Goal: Task Accomplishment & Management: Use online tool/utility

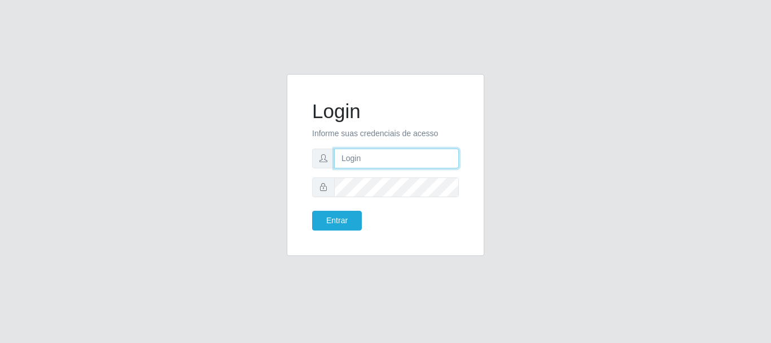
drag, startPoint x: 352, startPoint y: 160, endPoint x: 347, endPoint y: 153, distance: 8.5
click at [352, 159] on input "text" at bounding box center [396, 158] width 125 height 20
type input "ritaiwof@b5"
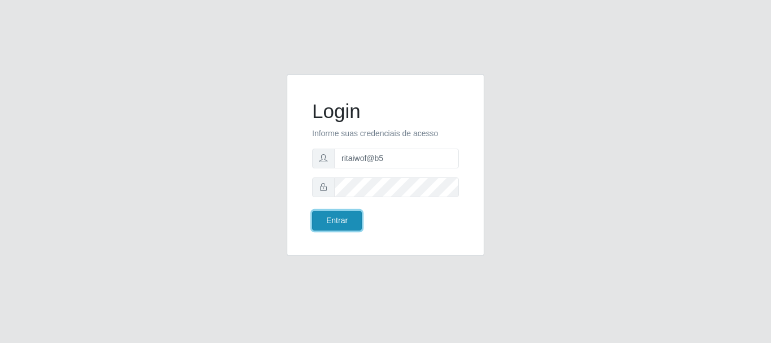
click at [343, 215] on button "Entrar" at bounding box center [337, 221] width 50 height 20
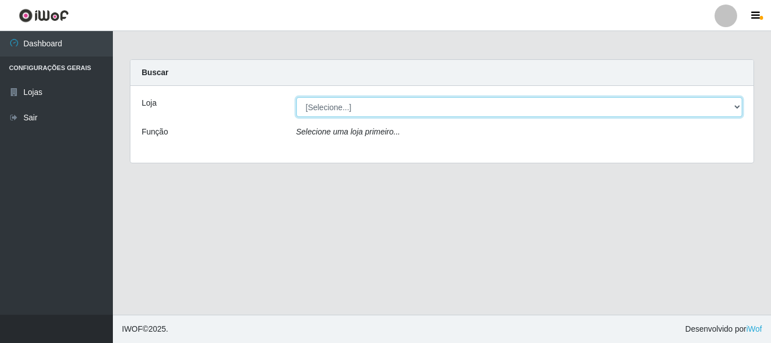
click at [736, 105] on select "[Selecione...] Bemais Supermercados - B5 Anatólia" at bounding box center [519, 107] width 447 height 20
select select "405"
click at [296, 97] on select "[Selecione...] Bemais Supermercados - B5 Anatólia" at bounding box center [519, 107] width 447 height 20
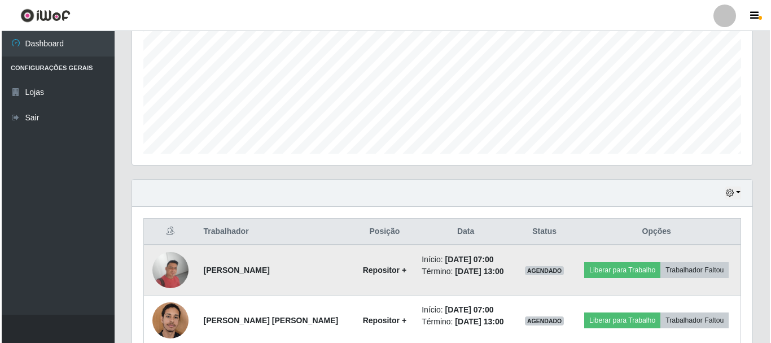
scroll to position [307, 0]
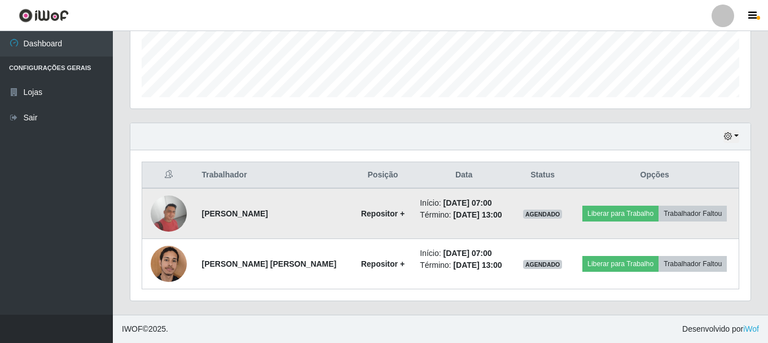
click at [175, 217] on img at bounding box center [169, 213] width 36 height 36
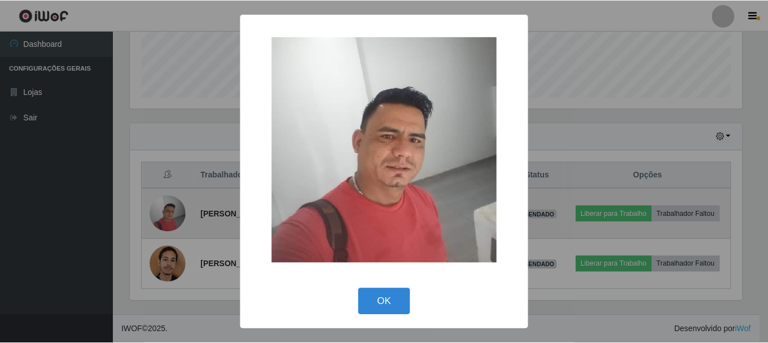
scroll to position [234, 615]
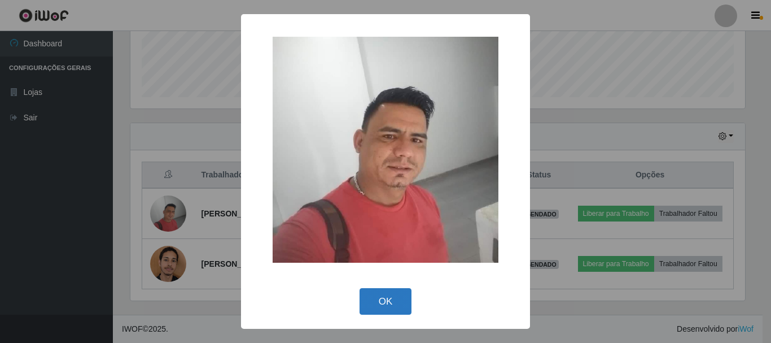
click at [387, 303] on button "OK" at bounding box center [386, 301] width 53 height 27
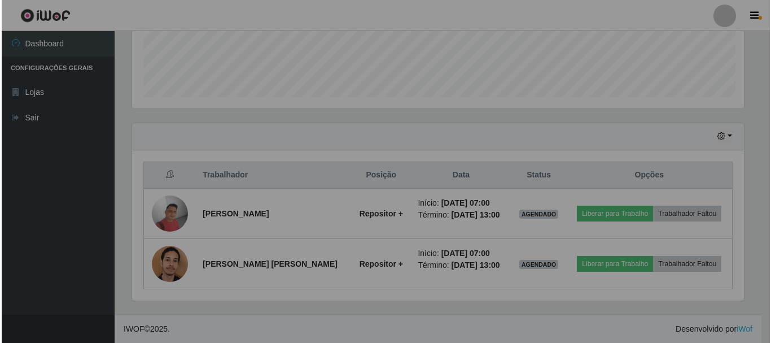
scroll to position [234, 621]
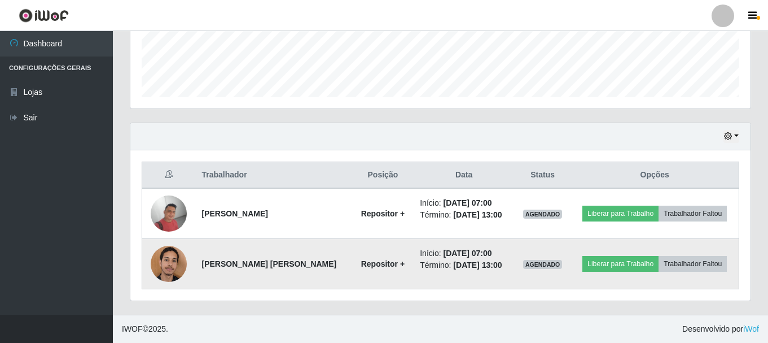
click at [174, 262] on img at bounding box center [169, 263] width 36 height 48
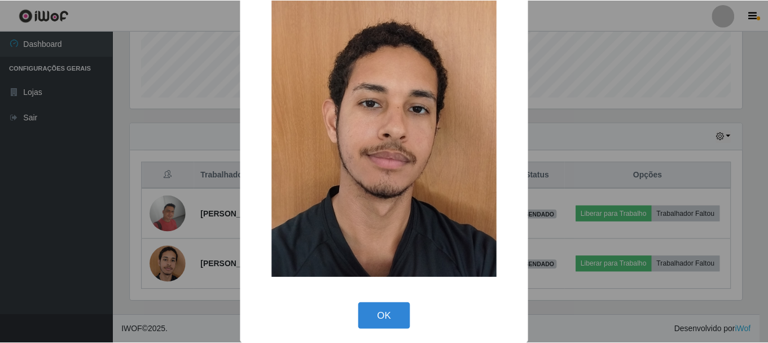
scroll to position [57, 0]
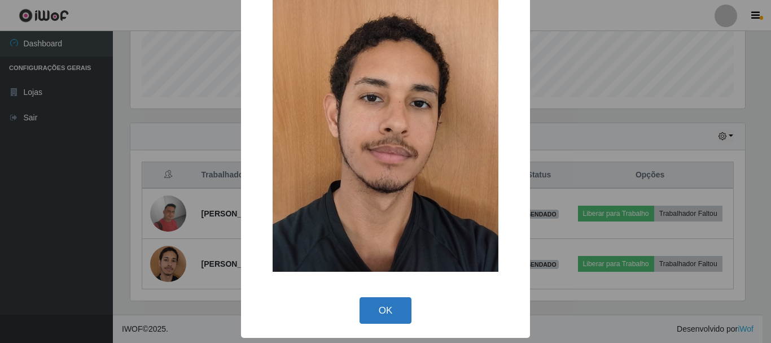
click at [386, 309] on button "OK" at bounding box center [386, 310] width 53 height 27
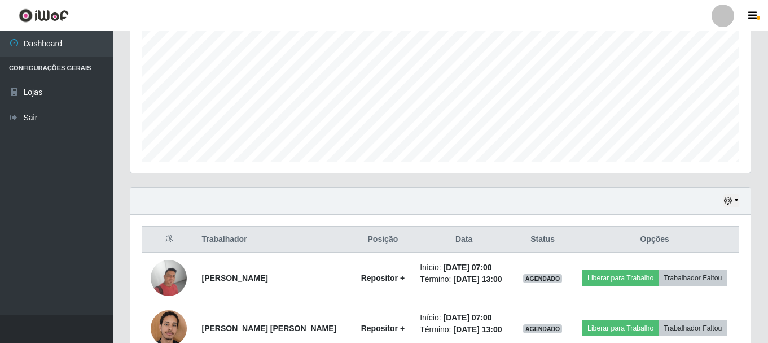
scroll to position [194, 0]
